Goal: Navigation & Orientation: Go to known website

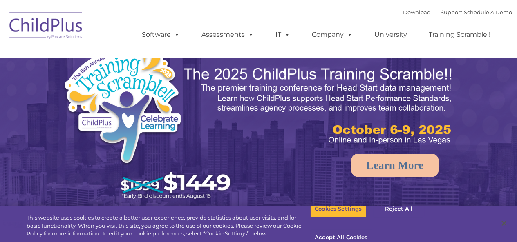
select select "MEDIUM"
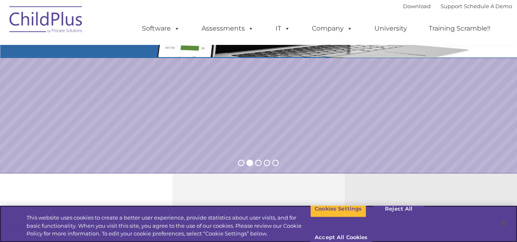
scroll to position [144, 0]
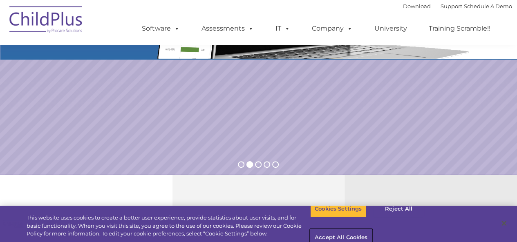
click at [372, 230] on button "Accept All Cookies" at bounding box center [341, 238] width 62 height 17
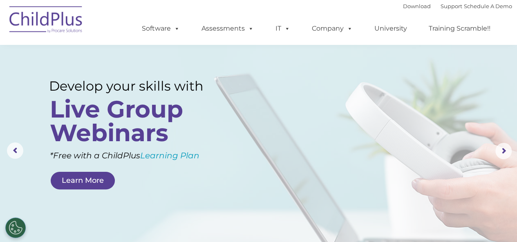
scroll to position [0, 0]
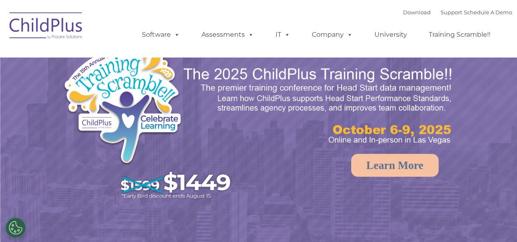
select select "MEDIUM"
